Goal: Check status

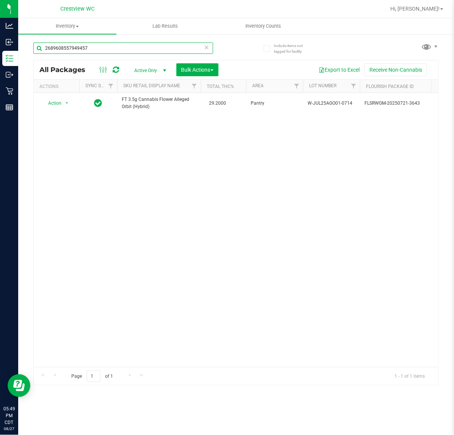
click at [95, 44] on input "2689608557949457" at bounding box center [123, 47] width 180 height 11
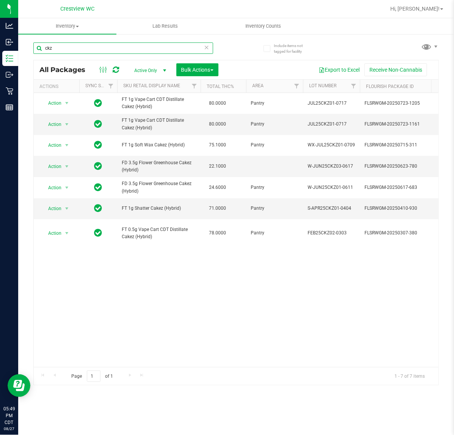
type input "ckz"
click at [135, 358] on div "Action Action Adjust qty Create package Edit attributes Global inventory Locate…" at bounding box center [236, 230] width 404 height 274
click at [116, 336] on div "Action Action Adjust qty Create package Edit attributes Global inventory Locate…" at bounding box center [236, 230] width 404 height 274
